Goal: Information Seeking & Learning: Understand process/instructions

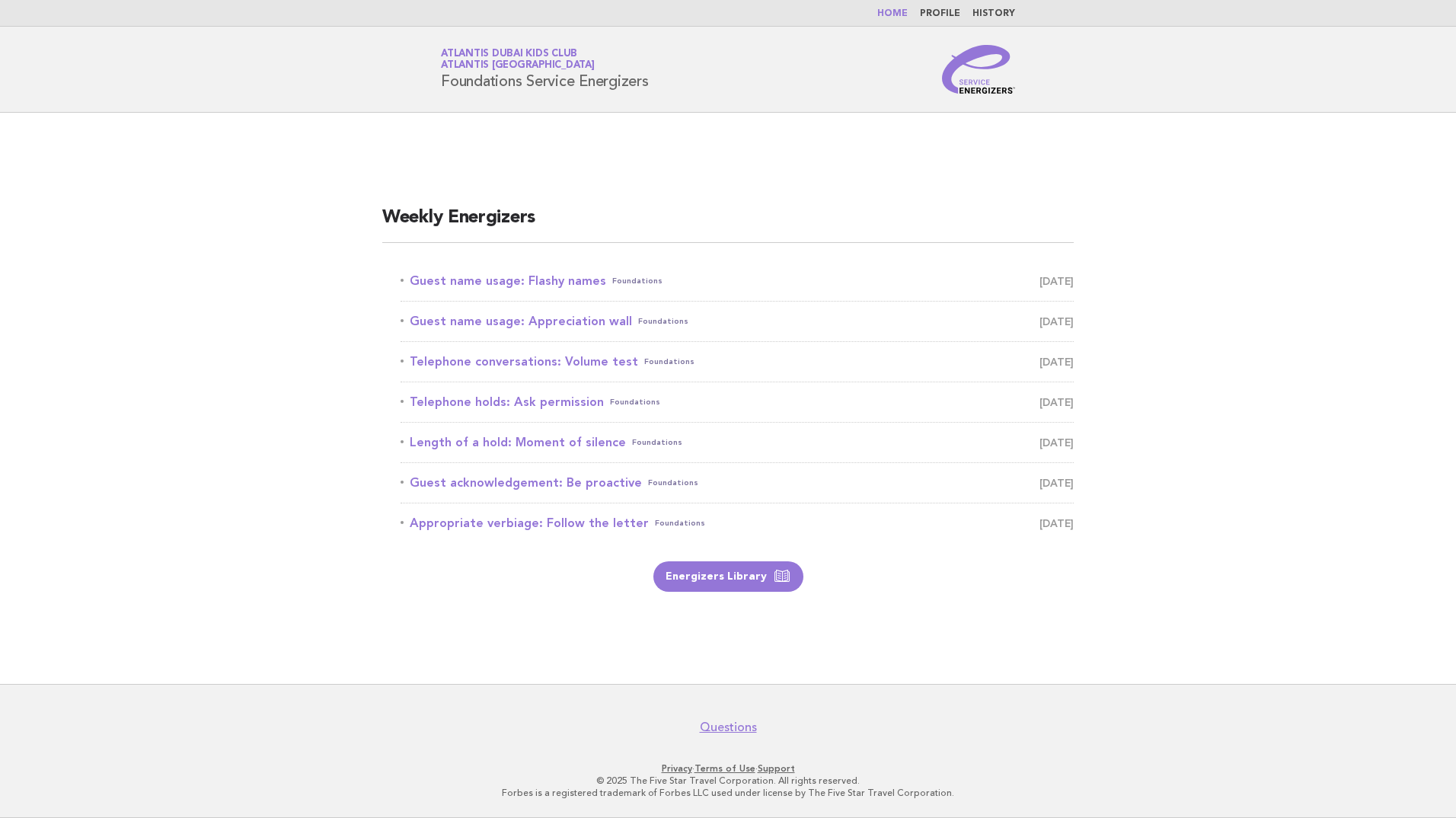
click at [891, 12] on link "Home" at bounding box center [892, 14] width 30 height 9
click at [536, 283] on link "Guest name usage: Flashy names Foundations [DATE]" at bounding box center [737, 281] width 673 height 21
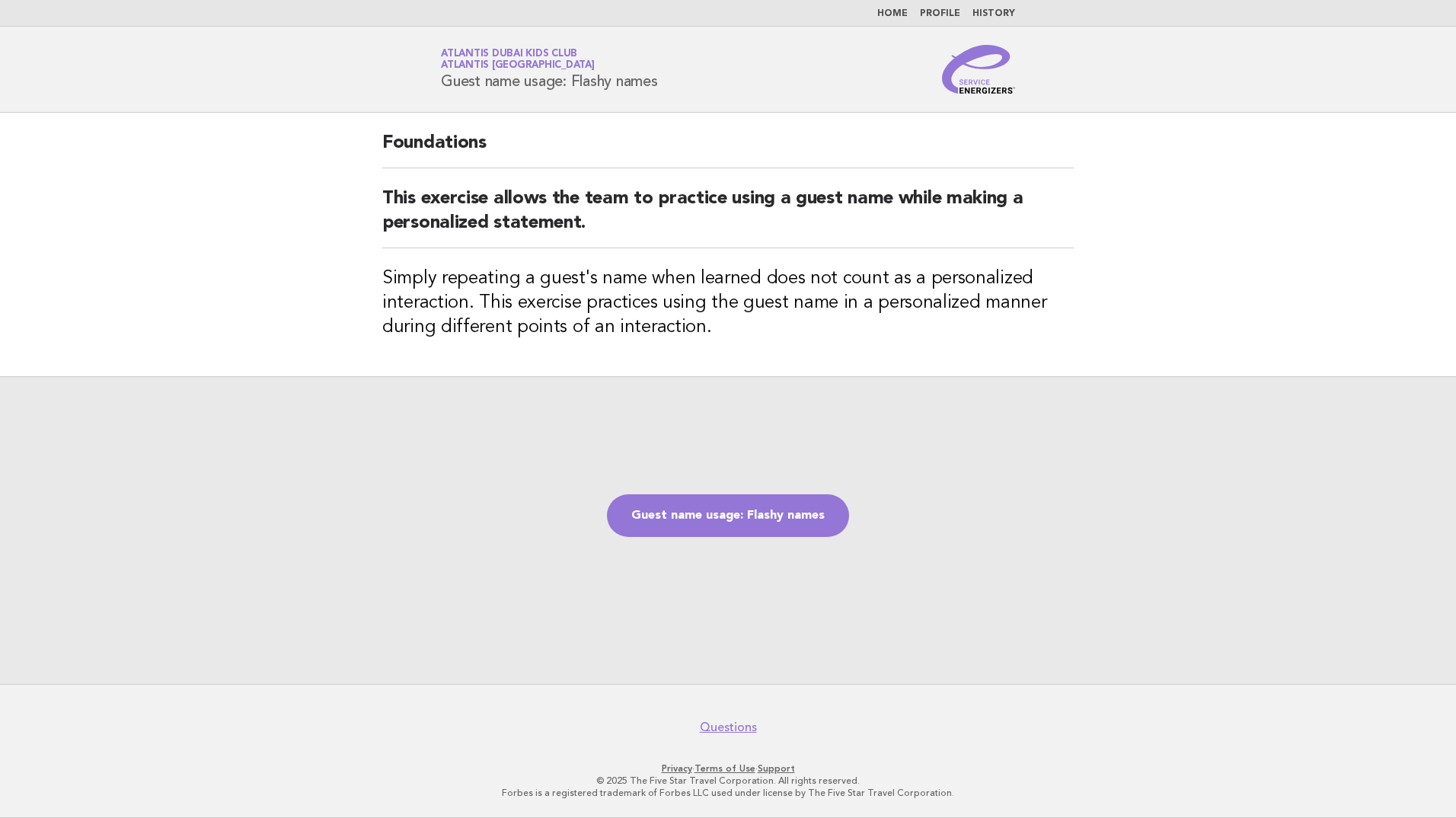
drag, startPoint x: 442, startPoint y: 78, endPoint x: 726, endPoint y: 97, distance: 284.6
click at [726, 97] on header "Service Energizers Atlantis Dubai Kids Club Atlantis [GEOGRAPHIC_DATA] Guest na…" at bounding box center [728, 70] width 1456 height 86
copy h1 "Guest name usage: Flashy names"
click at [747, 502] on link "Guest name usage: Flashy names" at bounding box center [727, 515] width 242 height 43
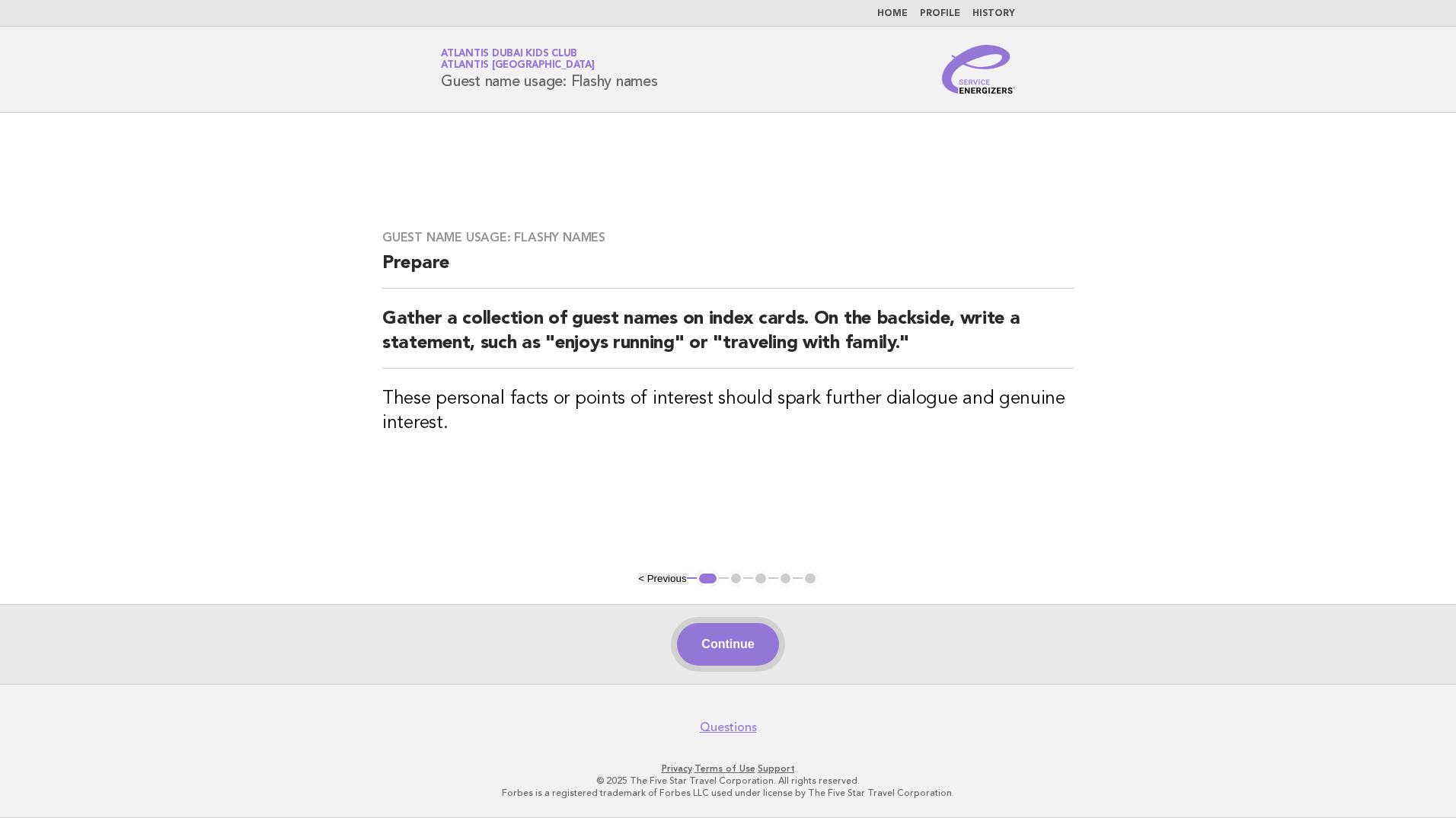
click at [744, 648] on button "Continue" at bounding box center [727, 644] width 102 height 43
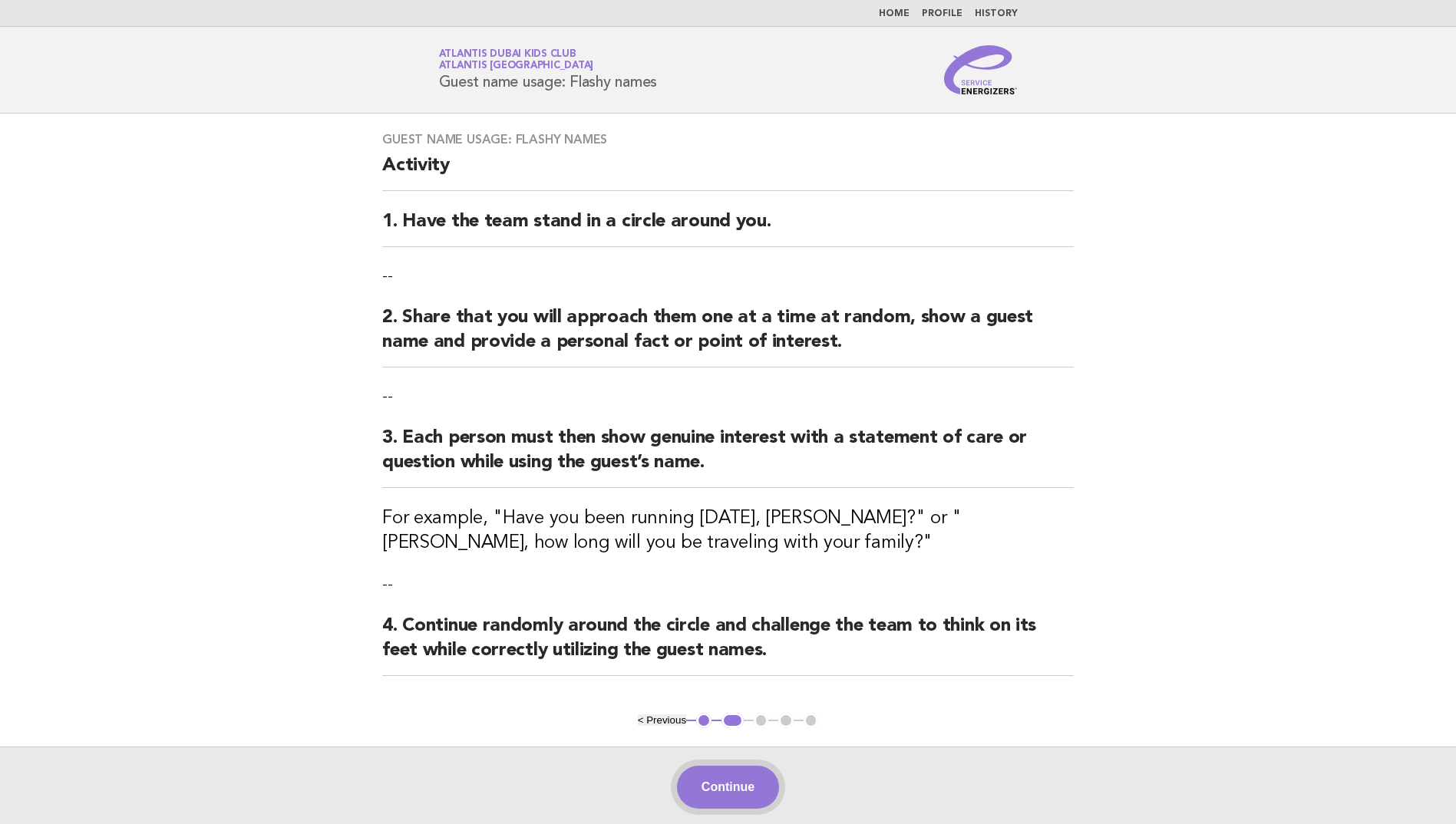
click at [743, 782] on button "Continue" at bounding box center [728, 787] width 102 height 43
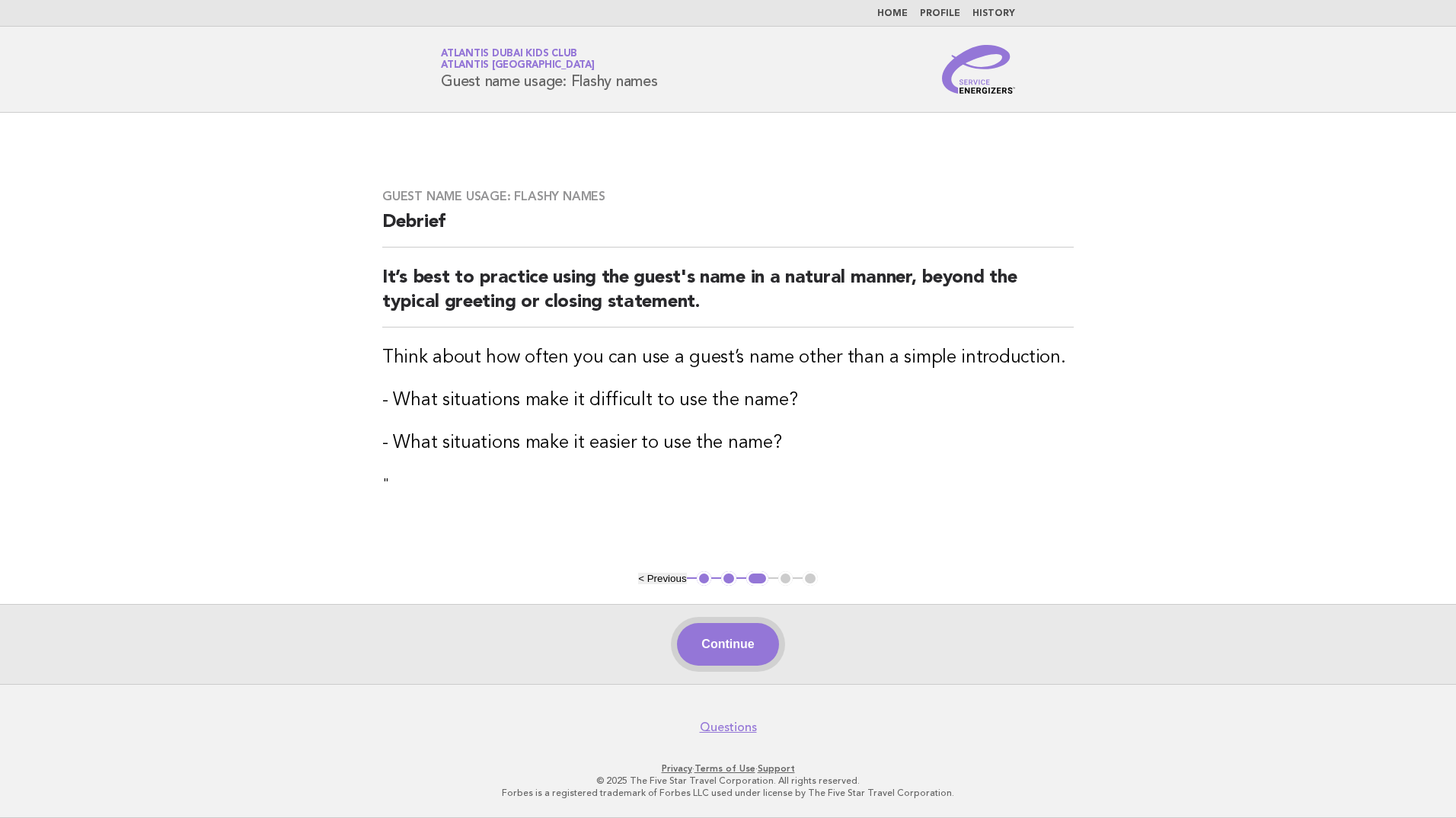
click at [755, 645] on button "Continue" at bounding box center [727, 644] width 102 height 43
